Goal: Information Seeking & Learning: Learn about a topic

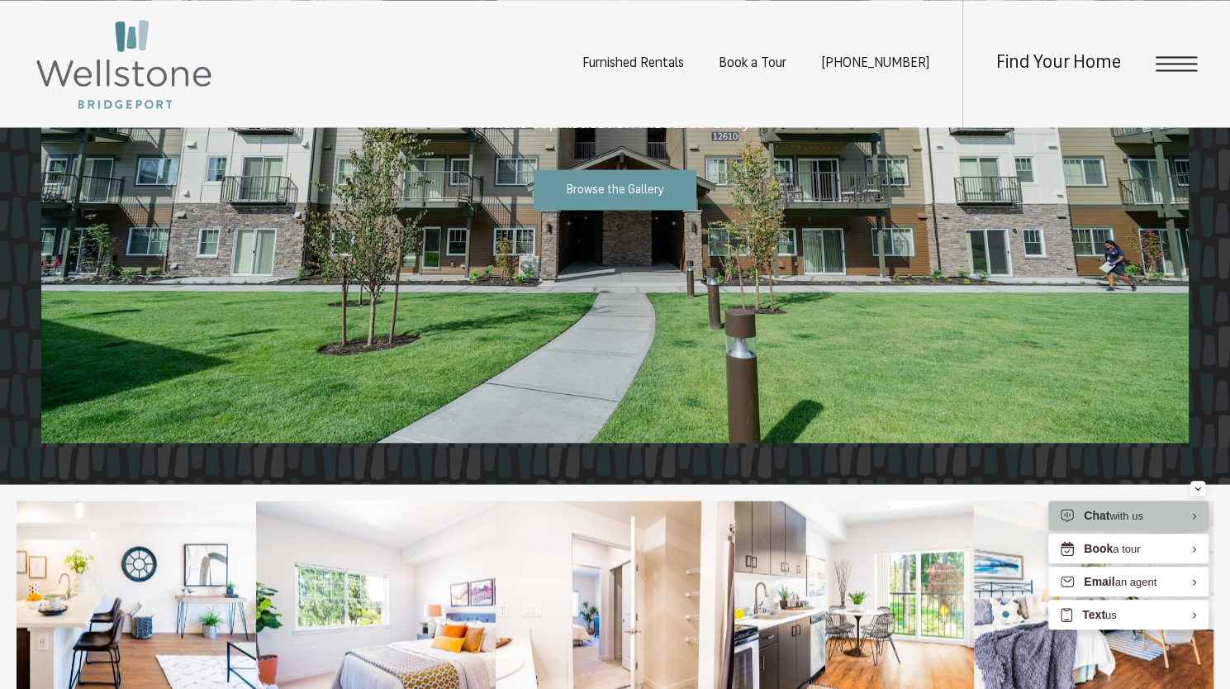
scroll to position [1689, 0]
click at [653, 198] on link "Browse the Gallery" at bounding box center [616, 190] width 164 height 40
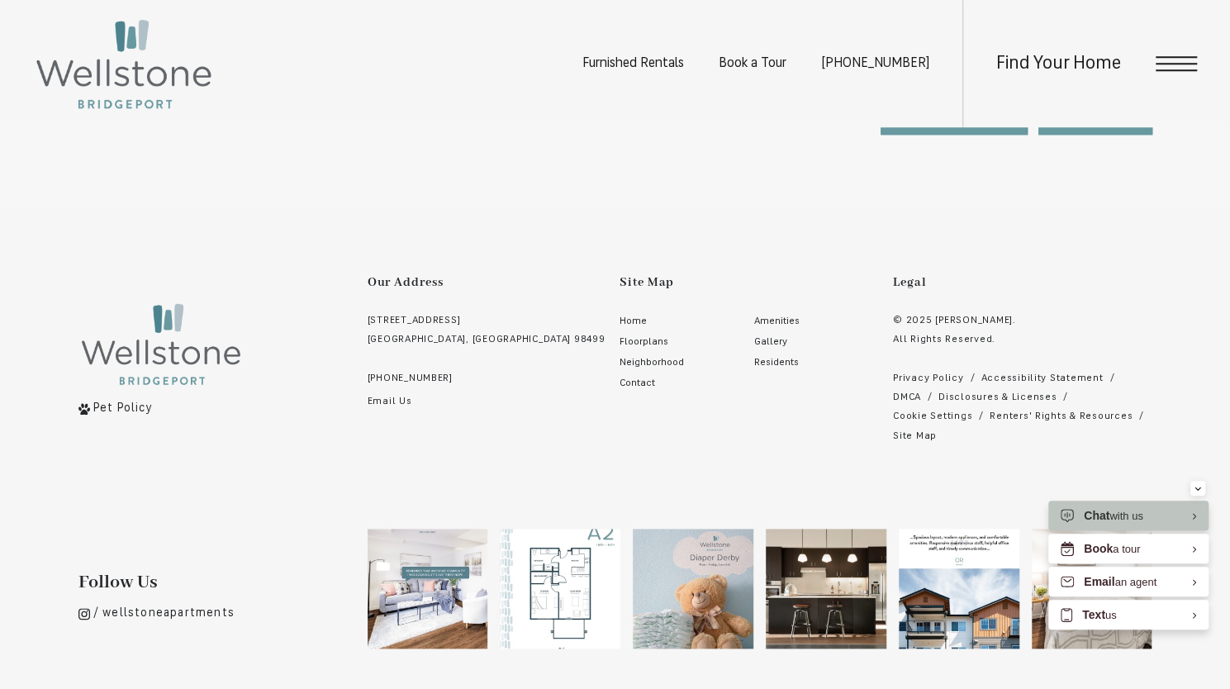
scroll to position [4650, 0]
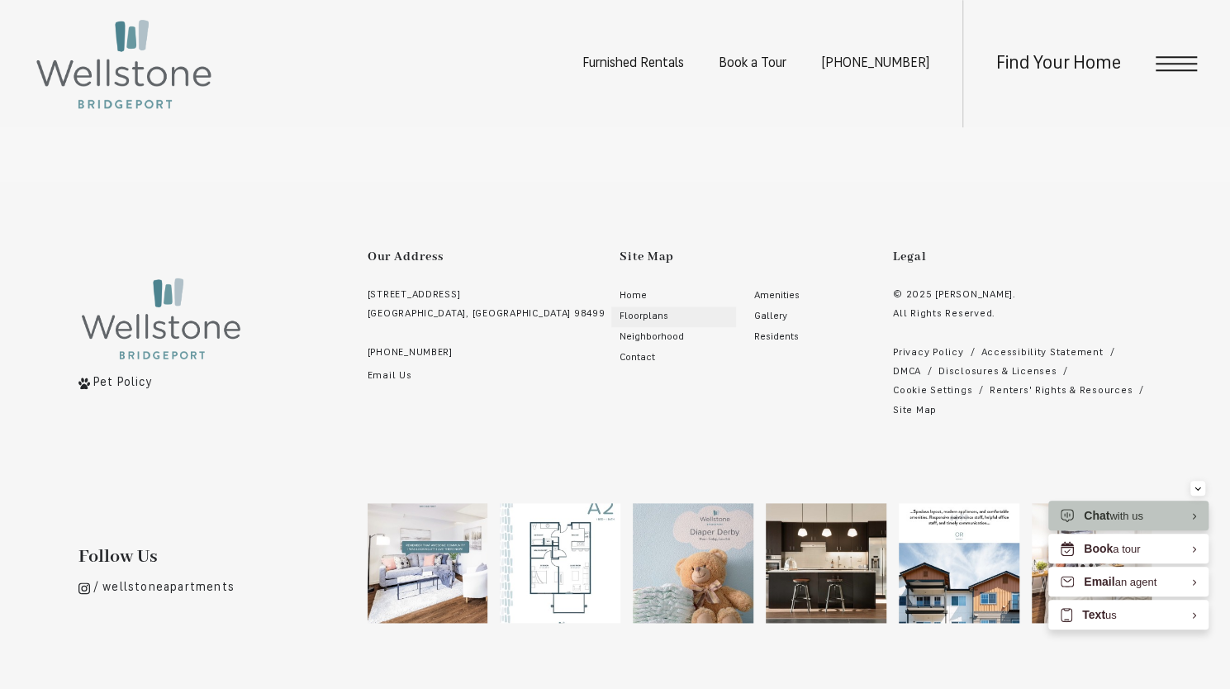
click at [620, 312] on span "Floorplans" at bounding box center [644, 317] width 49 height 10
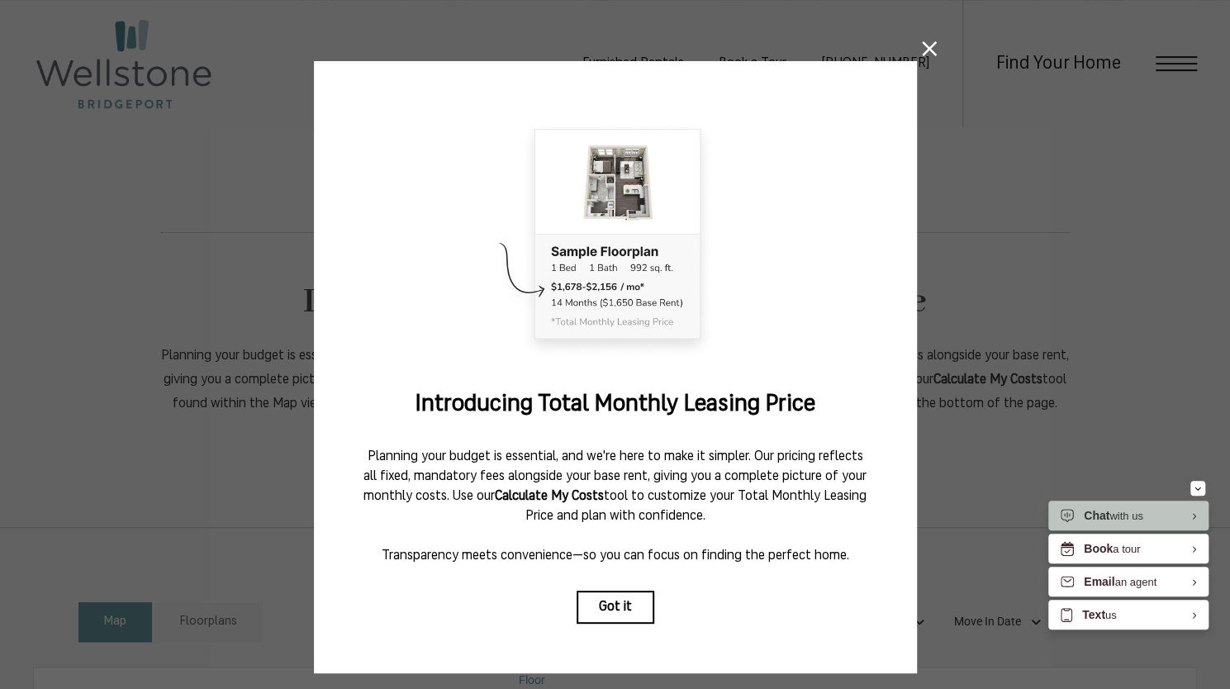
scroll to position [8, 0]
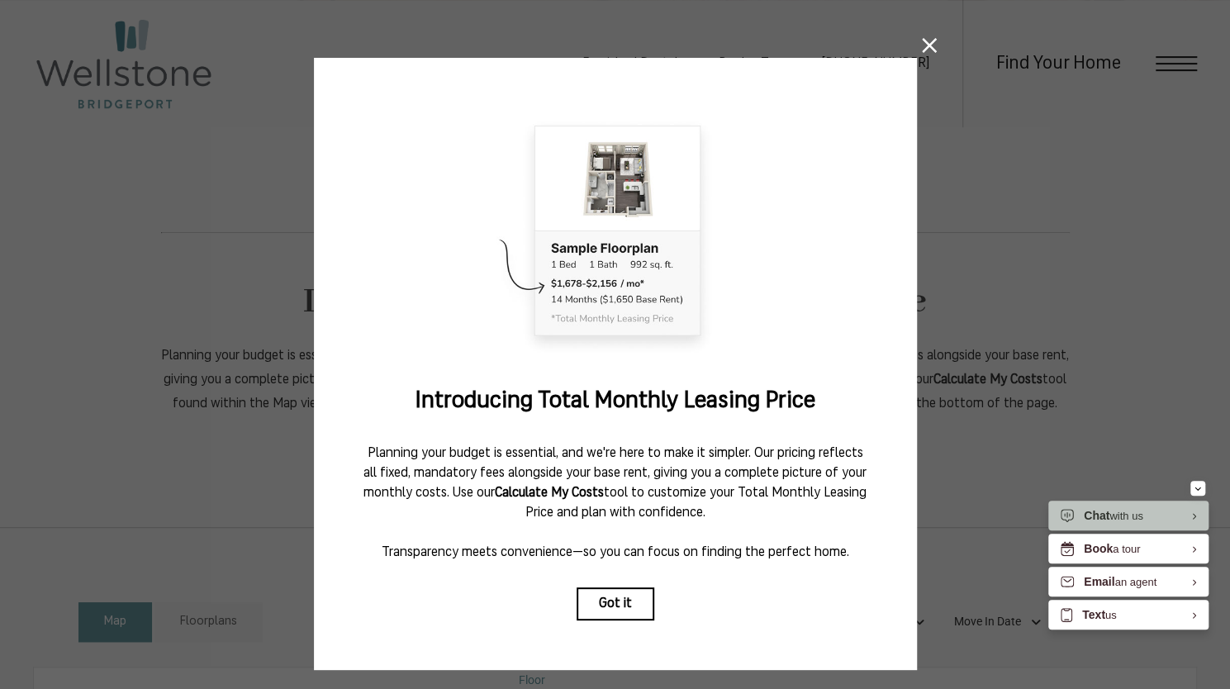
click at [922, 49] on icon at bounding box center [929, 45] width 15 height 15
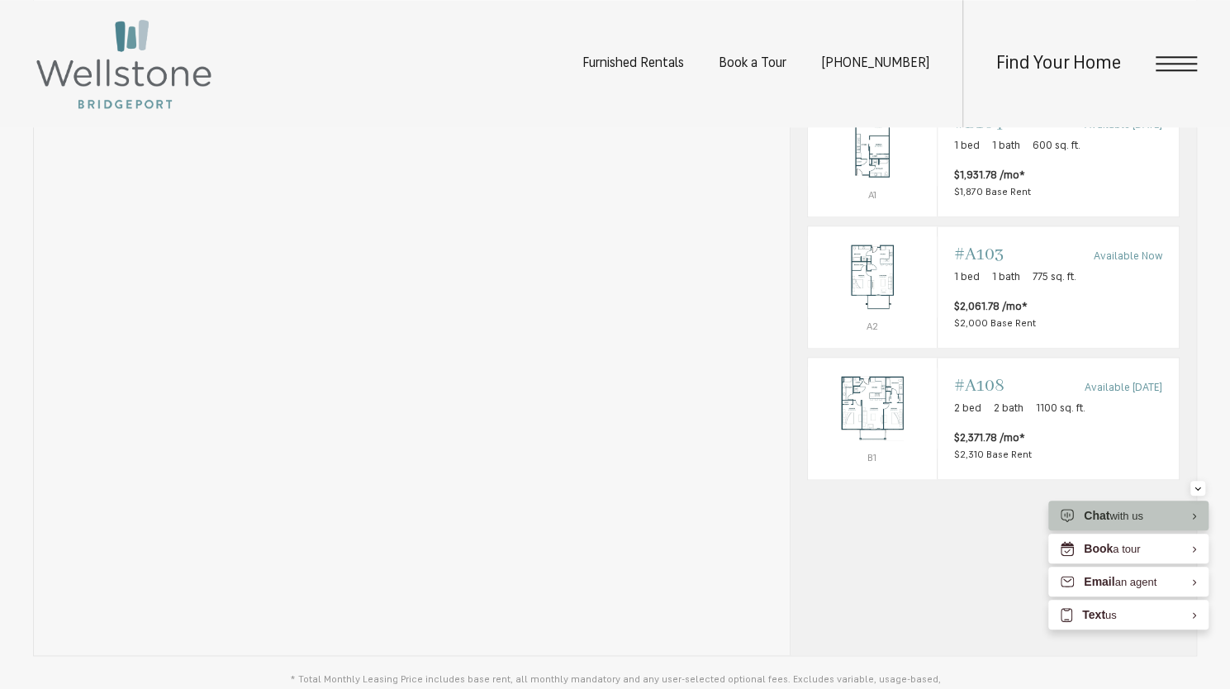
scroll to position [1123, 0]
click at [1006, 184] on div "Outside price filter range #B104 Available Nov 03 1 bed 1 bath 600 sq. ft. $1,9…" at bounding box center [1058, 155] width 208 height 88
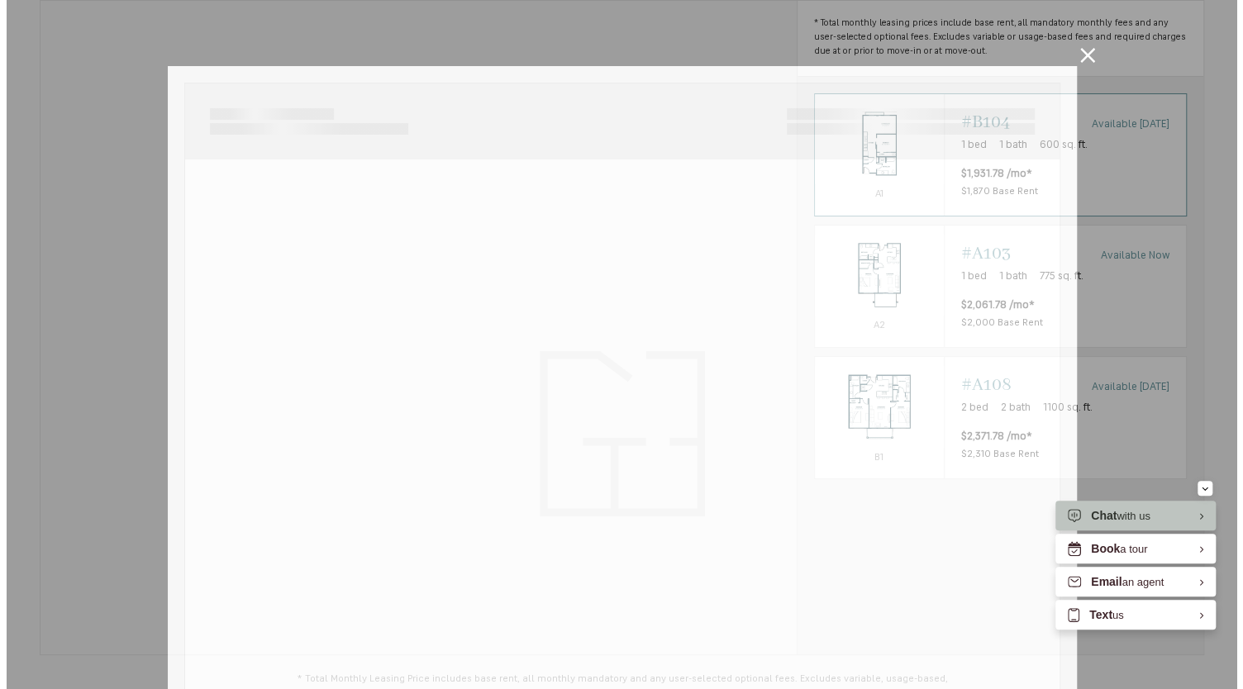
scroll to position [0, 0]
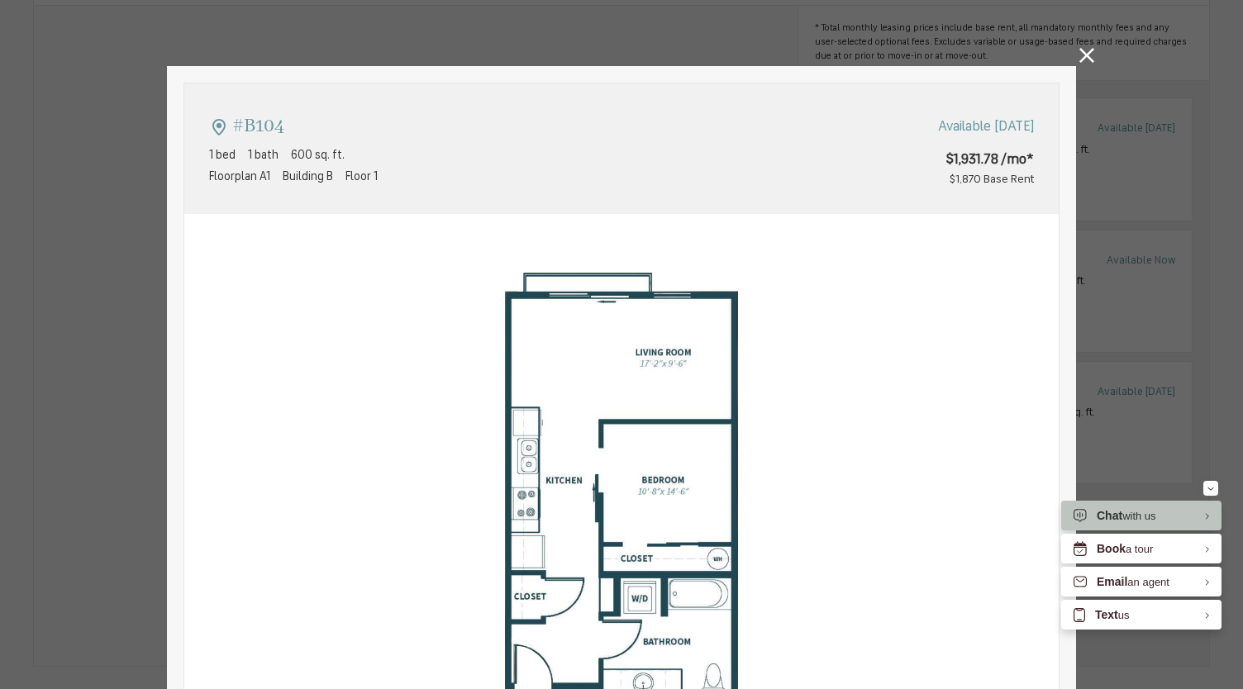
type input "**********"
click at [1079, 52] on icon at bounding box center [1086, 55] width 15 height 15
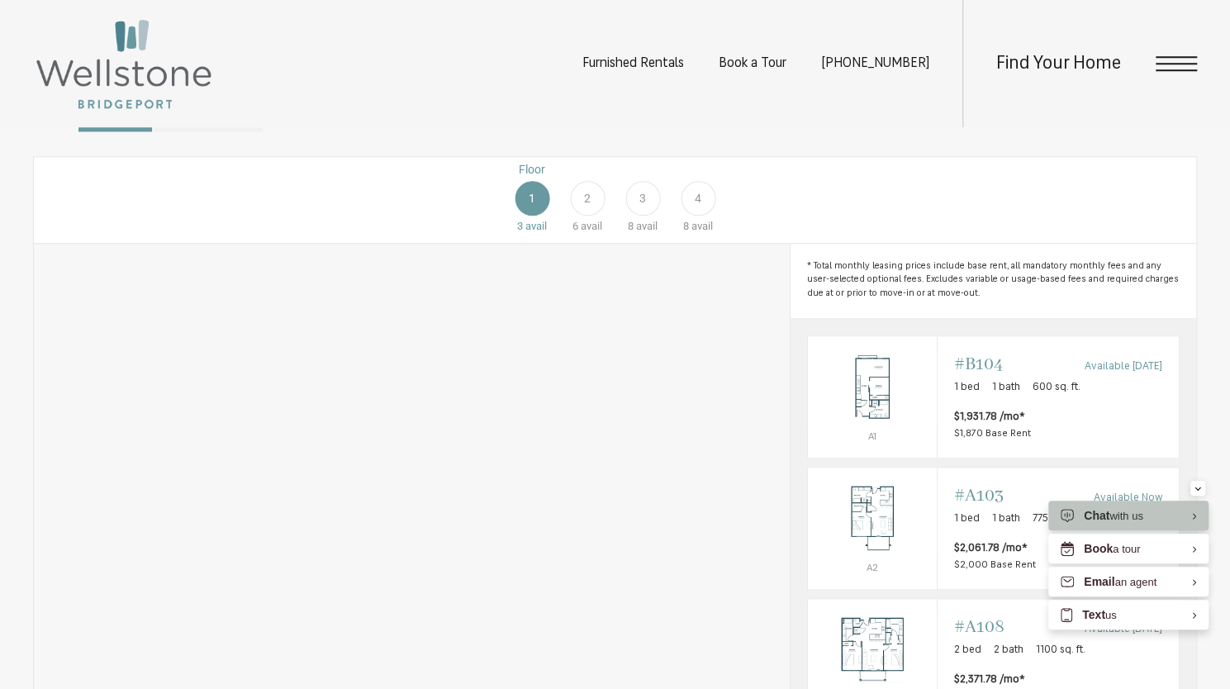
scroll to position [869, 0]
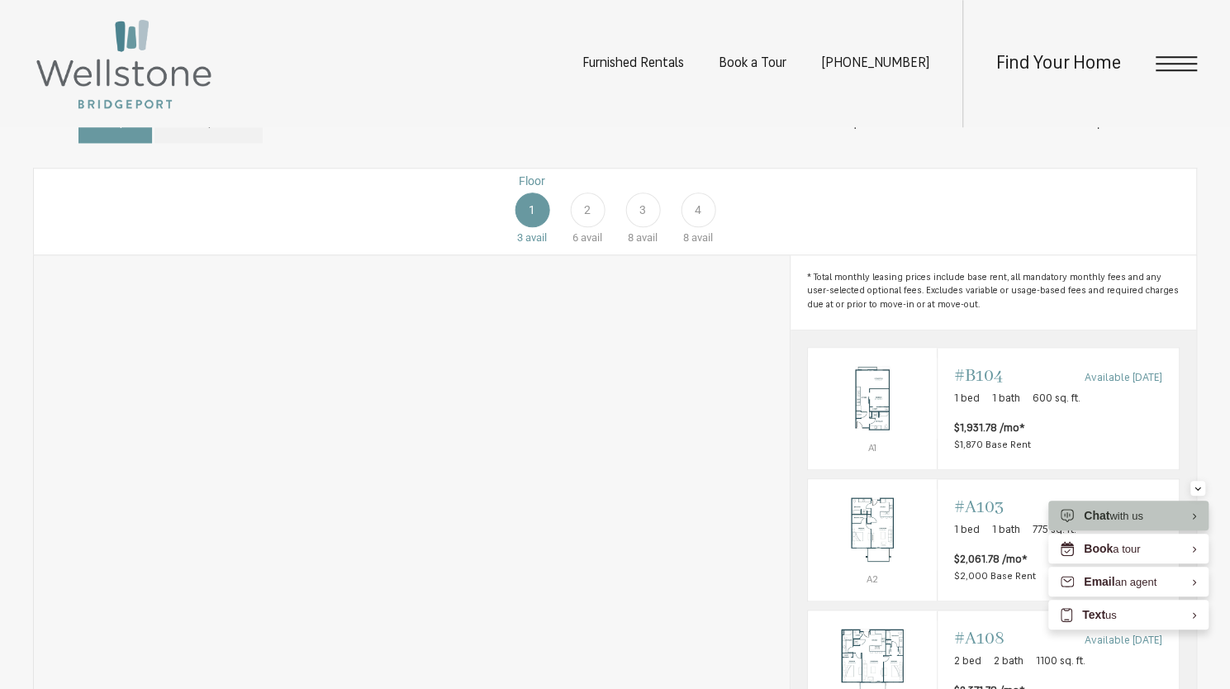
click at [589, 219] on span "2" at bounding box center [587, 210] width 7 height 17
click at [945, 421] on div "Outside price filter range #B210 Available Now 1 bed 1 bath 600 sq. ft. $1,911.…" at bounding box center [1058, 408] width 241 height 121
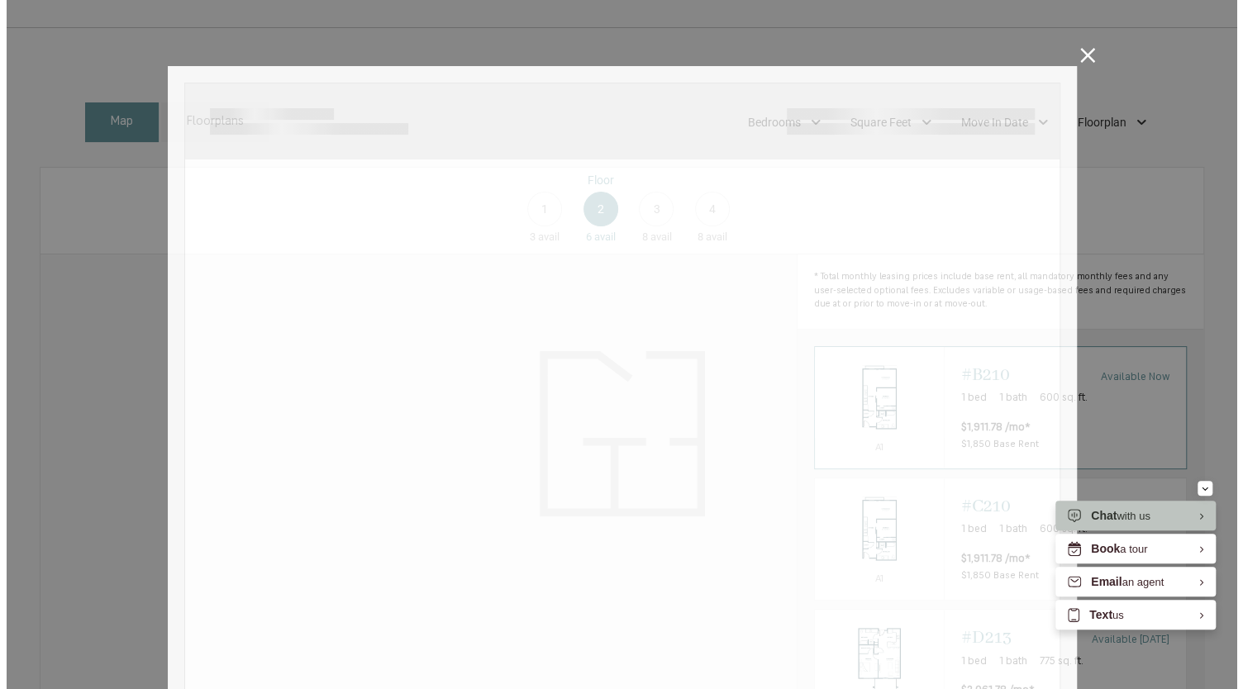
scroll to position [0, 0]
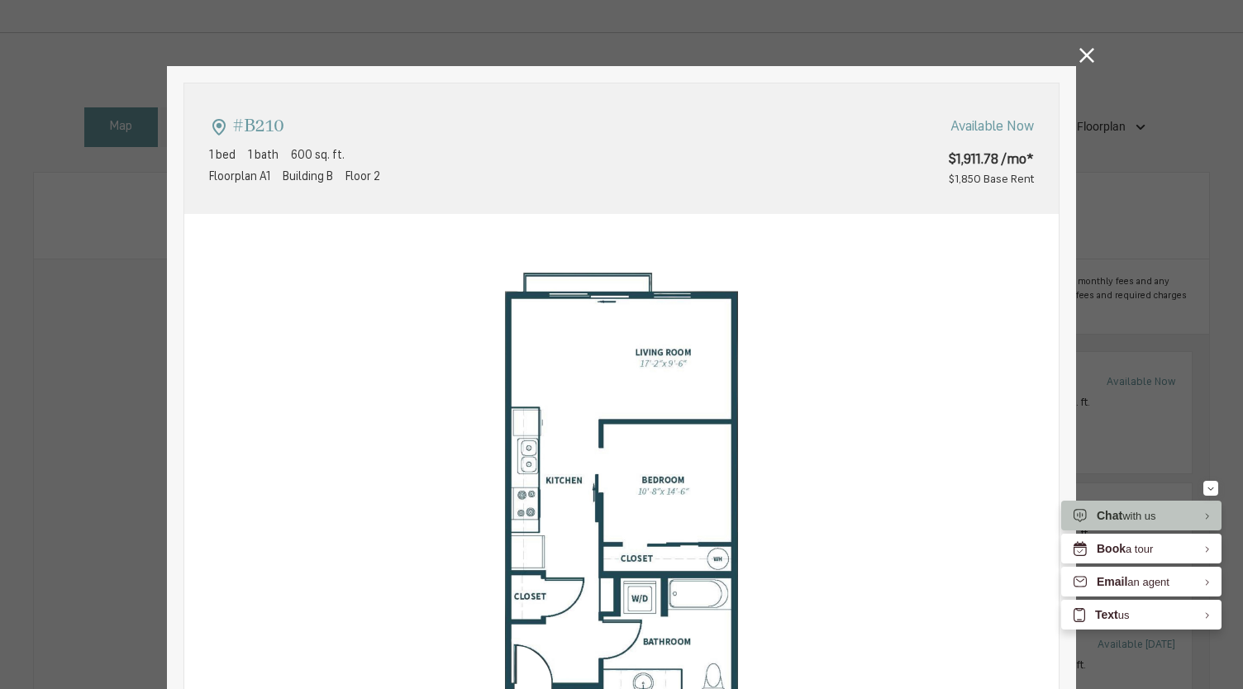
type input "**********"
click at [1079, 62] on icon at bounding box center [1086, 55] width 15 height 15
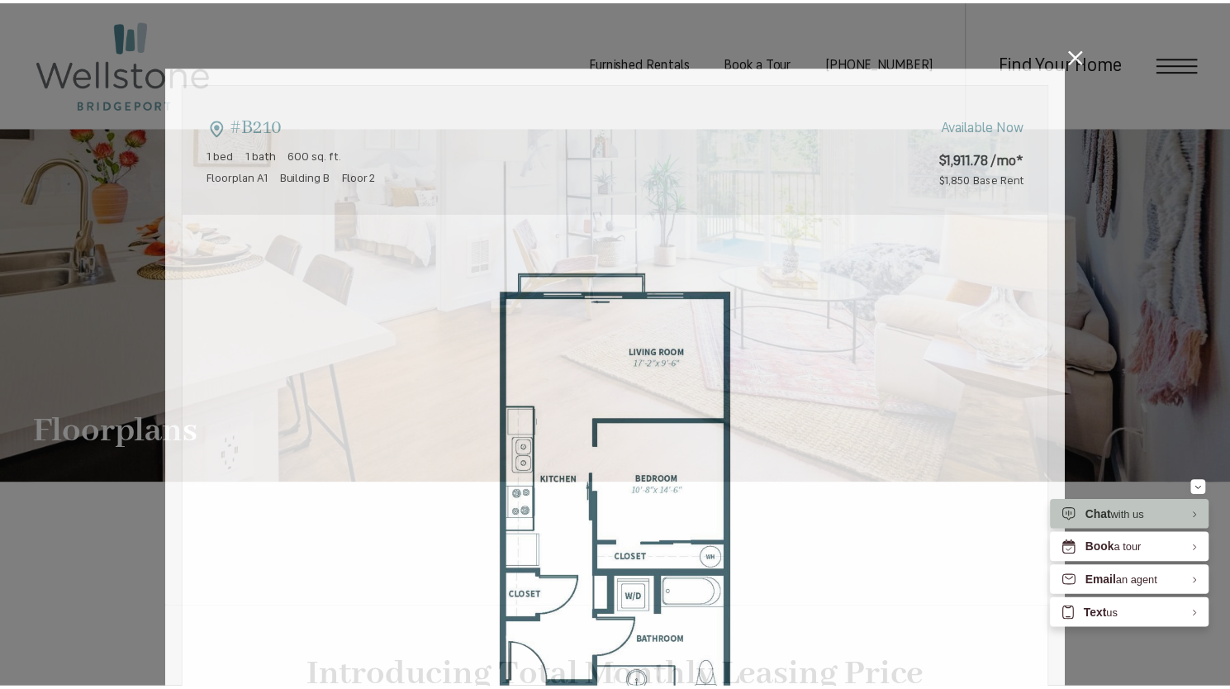
scroll to position [869, 0]
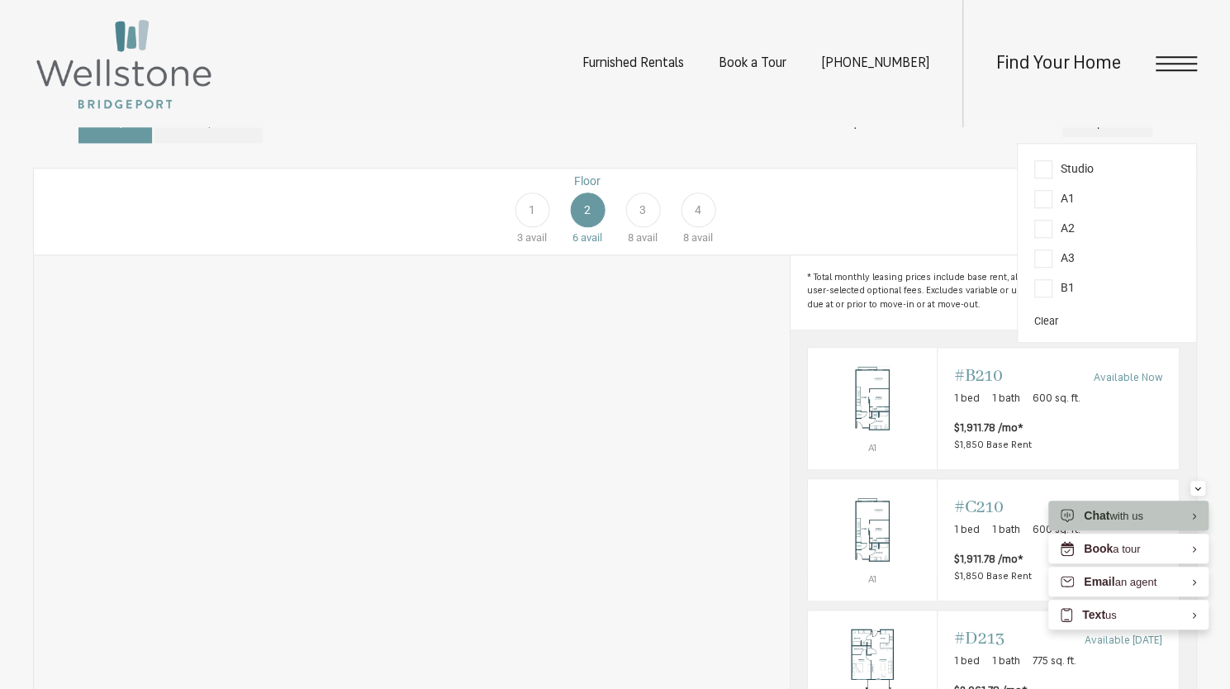
click at [1124, 137] on div "Floorplan" at bounding box center [1108, 123] width 90 height 28
click at [1175, 52] on div "Find Your Home" at bounding box center [1080, 63] width 235 height 127
click at [1177, 69] on span "Open Menu" at bounding box center [1176, 70] width 41 height 2
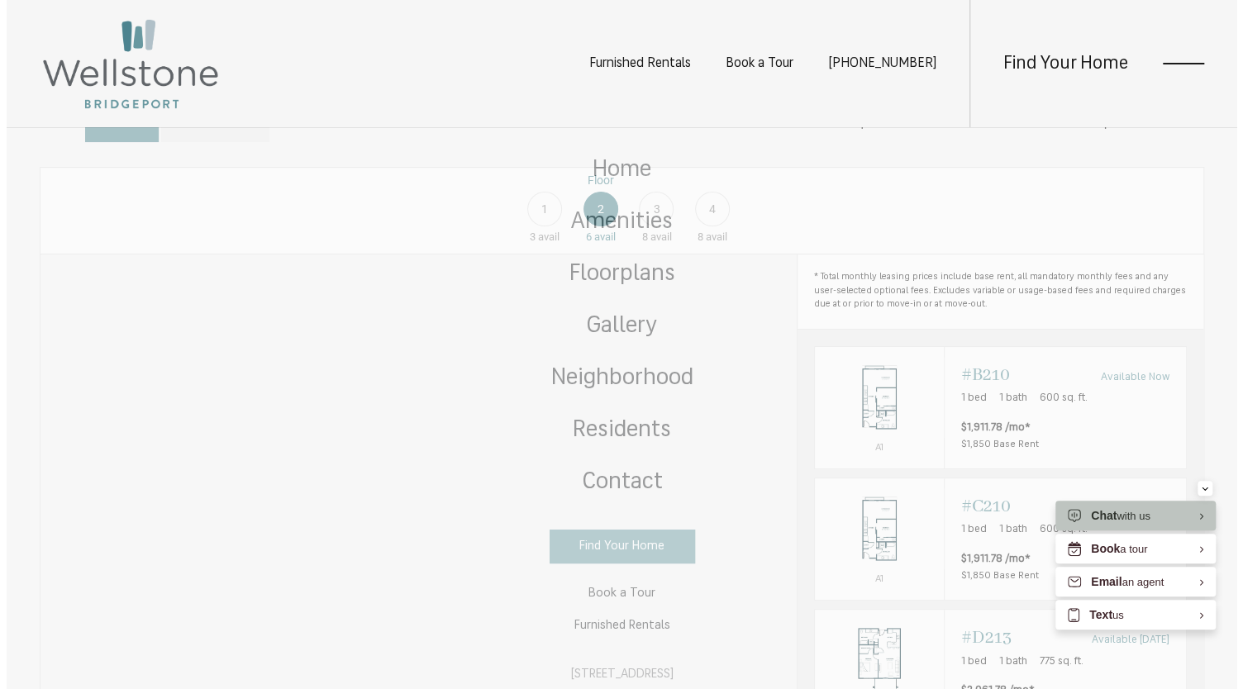
scroll to position [0, 0]
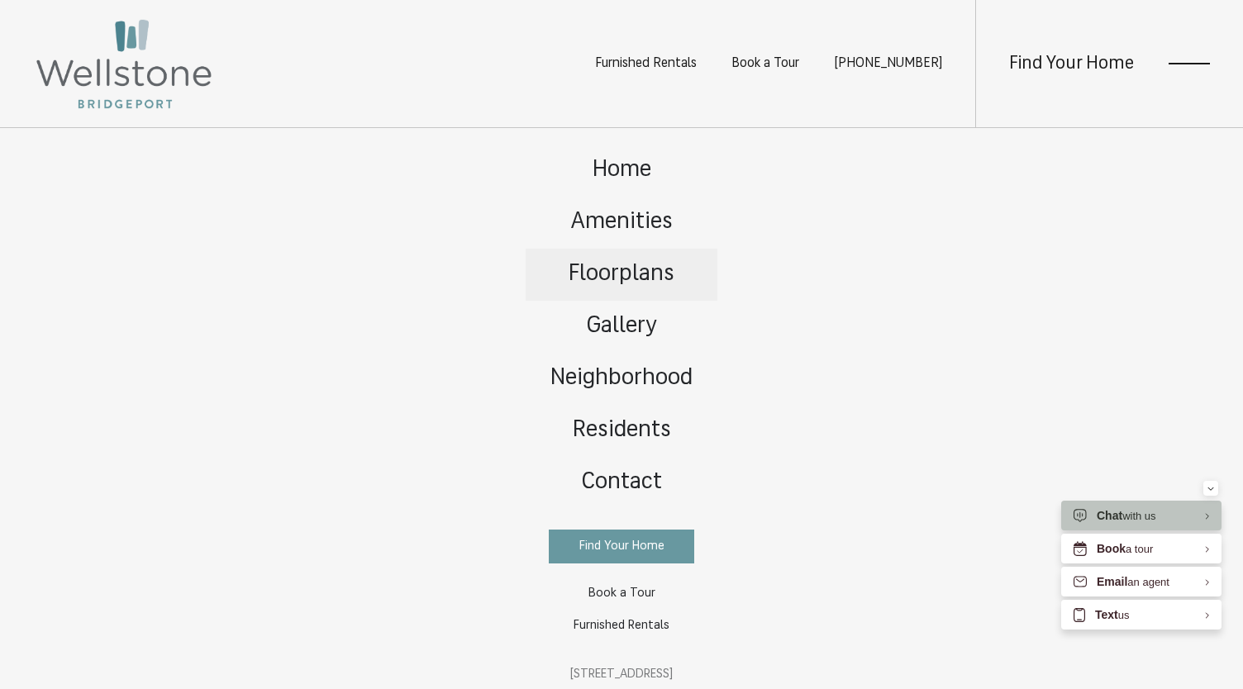
click at [654, 269] on span "Floorplans" at bounding box center [622, 274] width 106 height 23
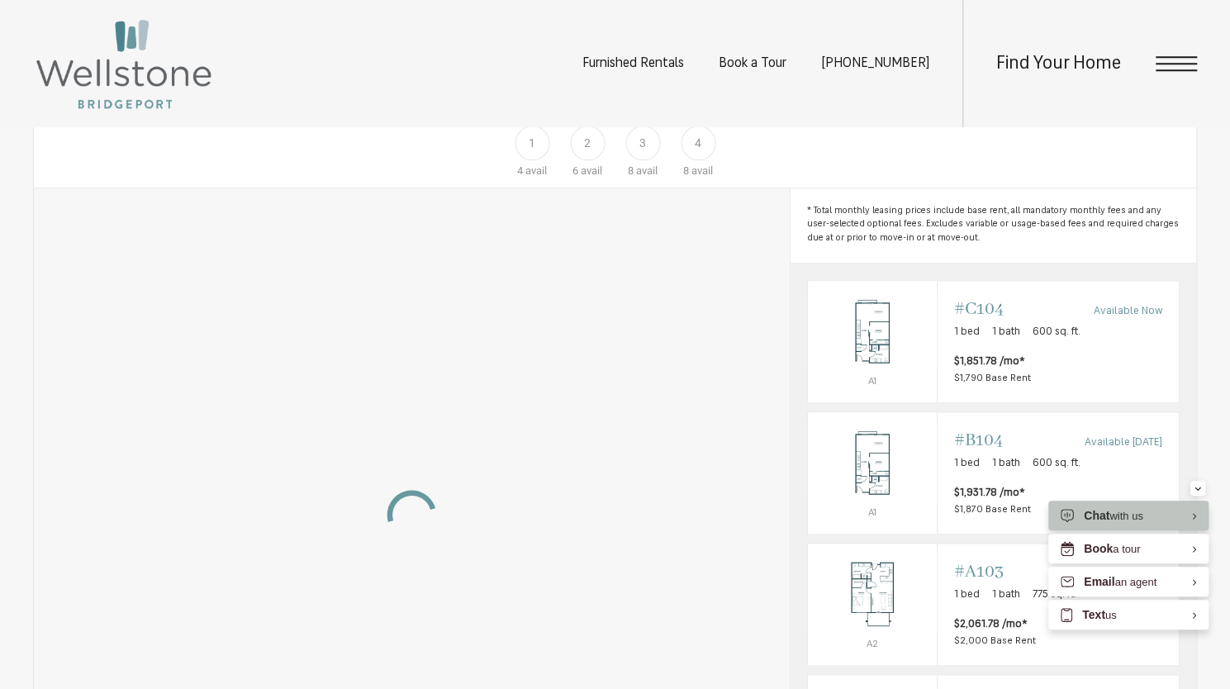
scroll to position [938, 0]
